Goal: Information Seeking & Learning: Learn about a topic

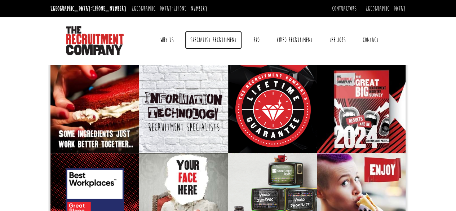
click at [222, 39] on link "Specialist Recruitment" at bounding box center [213, 40] width 57 height 18
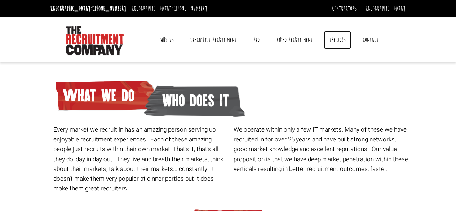
click at [341, 36] on link "The Jobs" at bounding box center [336, 40] width 27 height 18
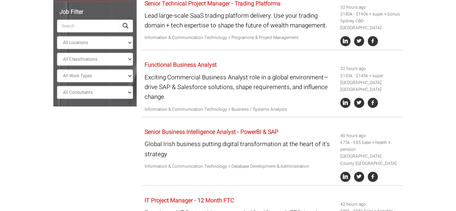
scroll to position [144, 0]
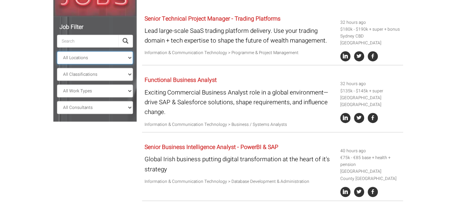
click at [124, 58] on select "All Locations [GEOGRAPHIC_DATA] [GEOGRAPHIC_DATA] [GEOGRAPHIC_DATA] [GEOGRAPHIC…" at bounding box center [95, 57] width 76 height 13
select select "[GEOGRAPHIC_DATA]"
click at [57, 51] on select "All Locations [GEOGRAPHIC_DATA] [GEOGRAPHIC_DATA] [GEOGRAPHIC_DATA] [GEOGRAPHIC…" at bounding box center [95, 57] width 76 height 13
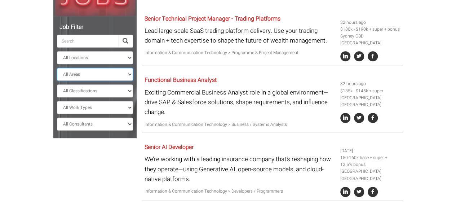
click at [123, 73] on select "All Areas [GEOGRAPHIC_DATA]" at bounding box center [95, 74] width 76 height 13
click at [122, 76] on select "All Areas [GEOGRAPHIC_DATA]" at bounding box center [95, 74] width 76 height 13
click at [120, 91] on select "All Classifications Banking & Financial Services Information & Communication Te…" at bounding box center [95, 90] width 76 height 13
click at [1, 93] on body "[GEOGRAPHIC_DATA]: [PHONE_NUMBER] [GEOGRAPHIC_DATA]: [PHONE_NUMBER] Contractors…" at bounding box center [228, 152] width 456 height 592
